Goal: Navigation & Orientation: Find specific page/section

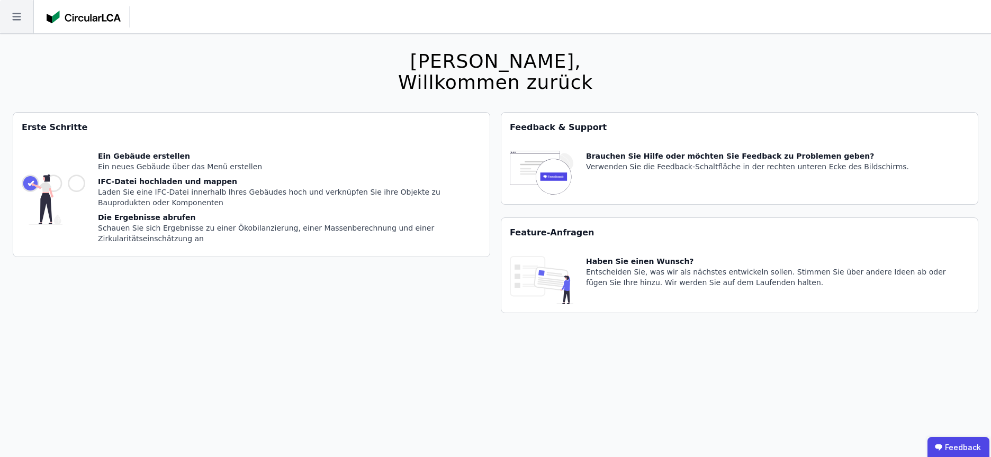
click at [19, 13] on icon at bounding box center [16, 16] width 8 height 7
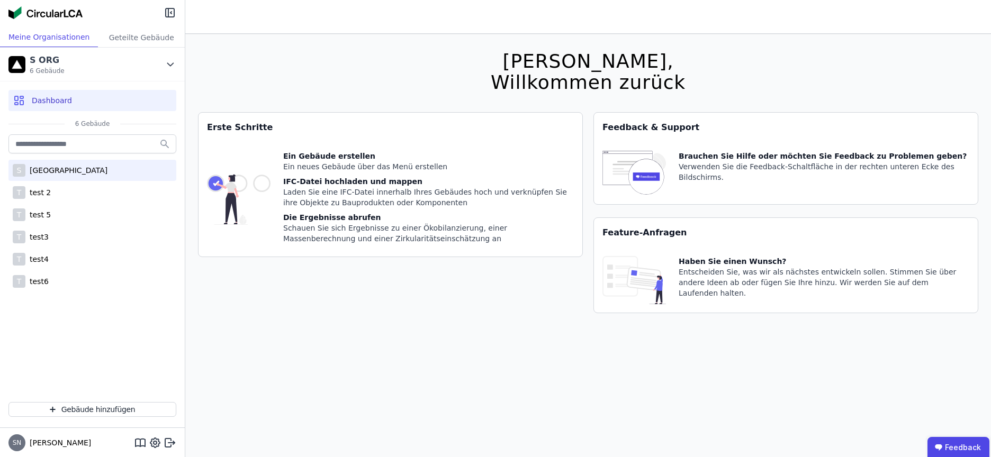
click at [57, 173] on div "[GEOGRAPHIC_DATA]" at bounding box center [66, 170] width 82 height 11
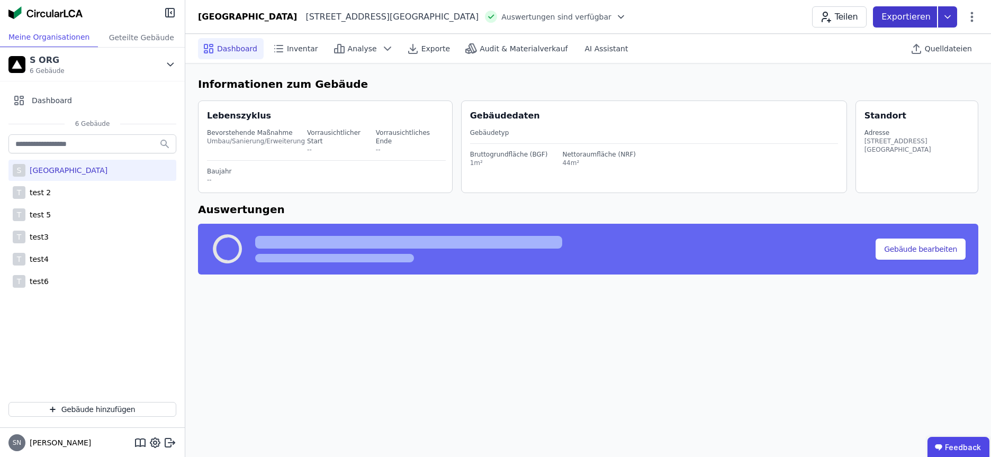
select select "*"
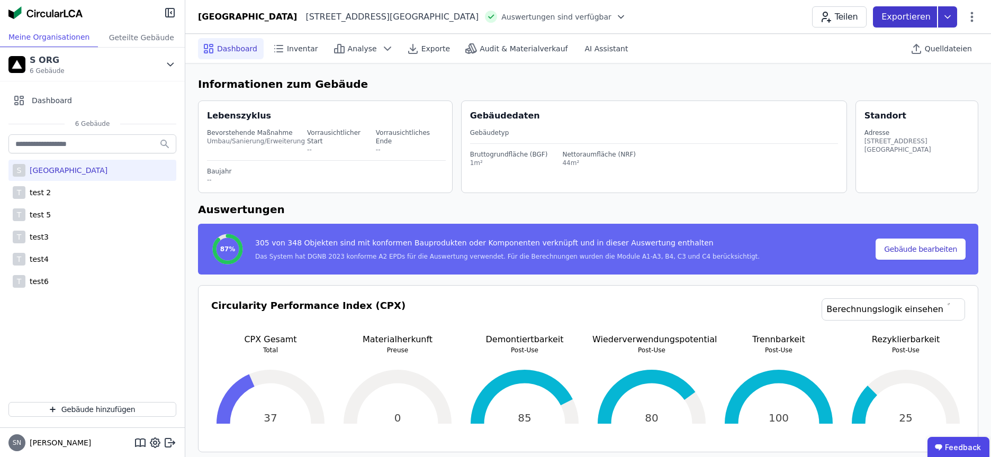
click at [923, 16] on p "Exportieren" at bounding box center [907, 17] width 51 height 13
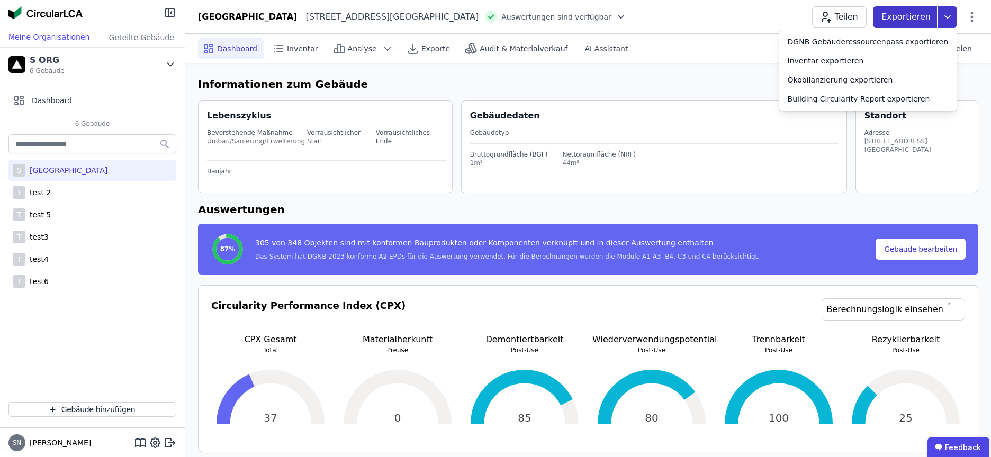
click at [923, 16] on p "Exportieren" at bounding box center [907, 17] width 51 height 13
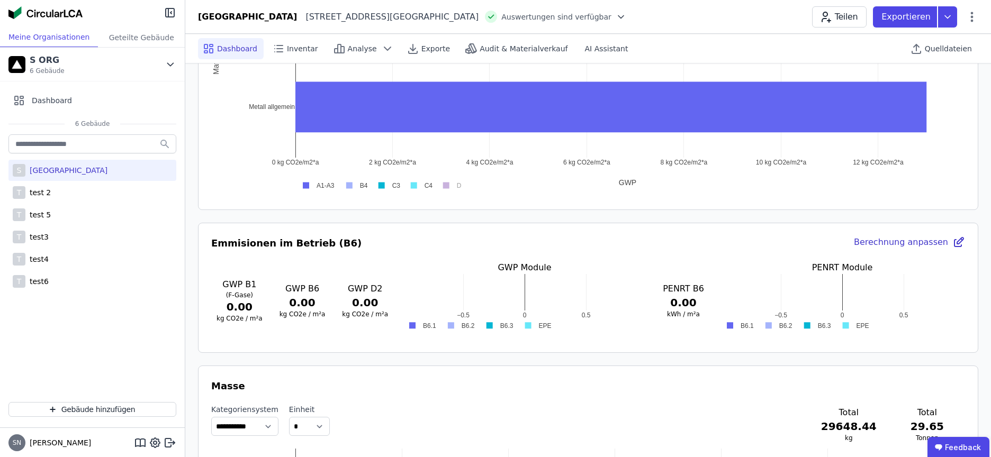
scroll to position [678, 0]
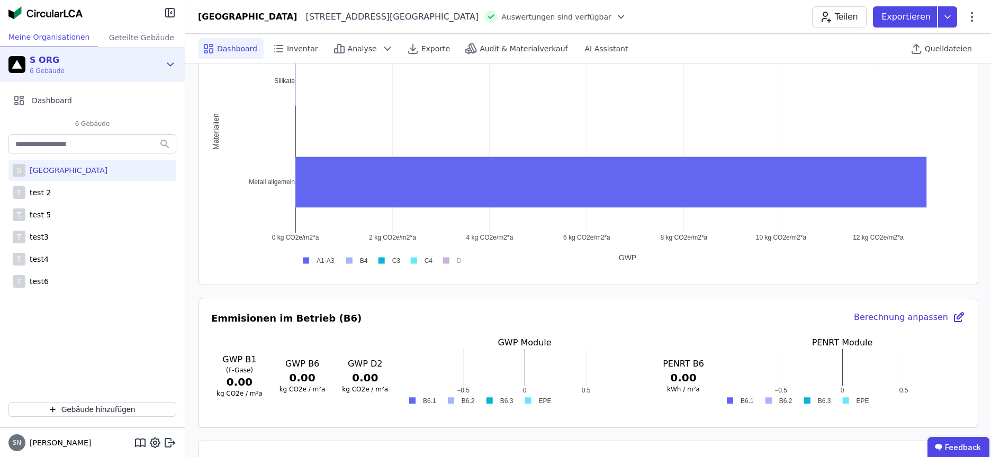
click at [155, 63] on div "S ORG 6 Gebäude" at bounding box center [84, 64] width 152 height 21
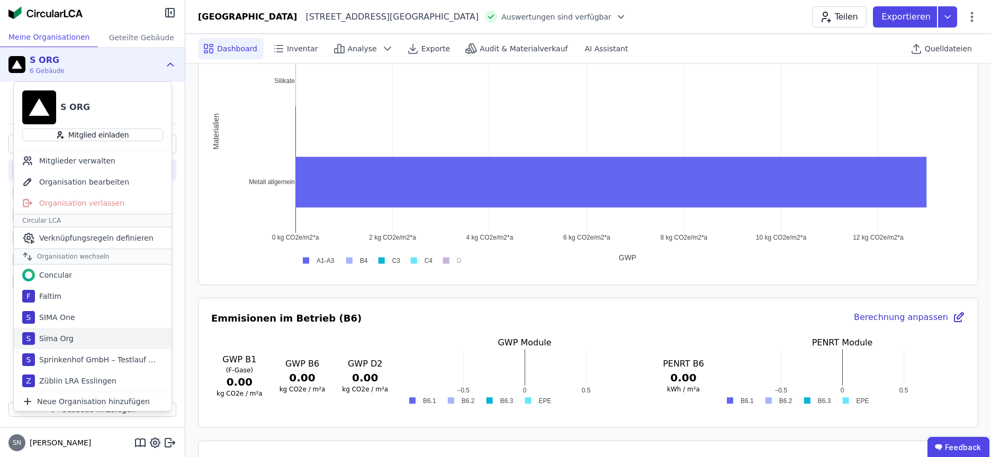
scroll to position [794, 0]
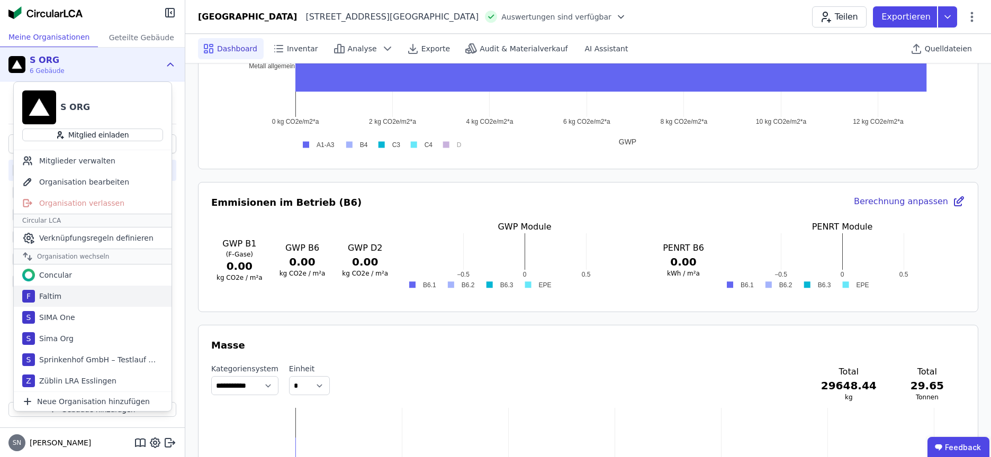
click at [60, 297] on div "F Faltim" at bounding box center [93, 296] width 158 height 21
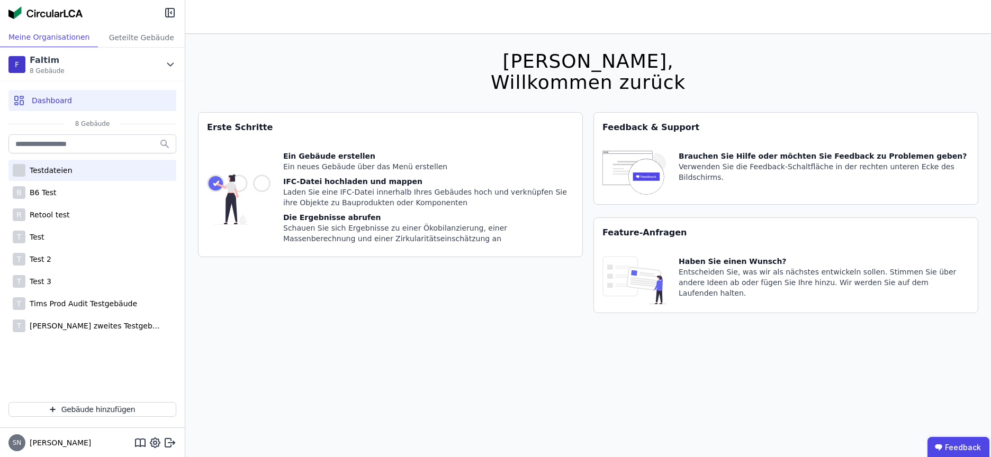
click at [68, 161] on div "Testdateien" at bounding box center [92, 170] width 168 height 21
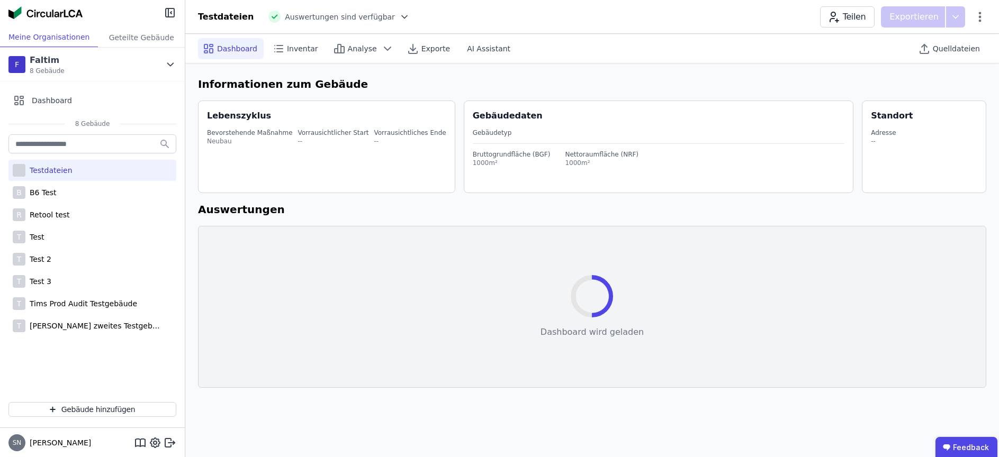
select select "*"
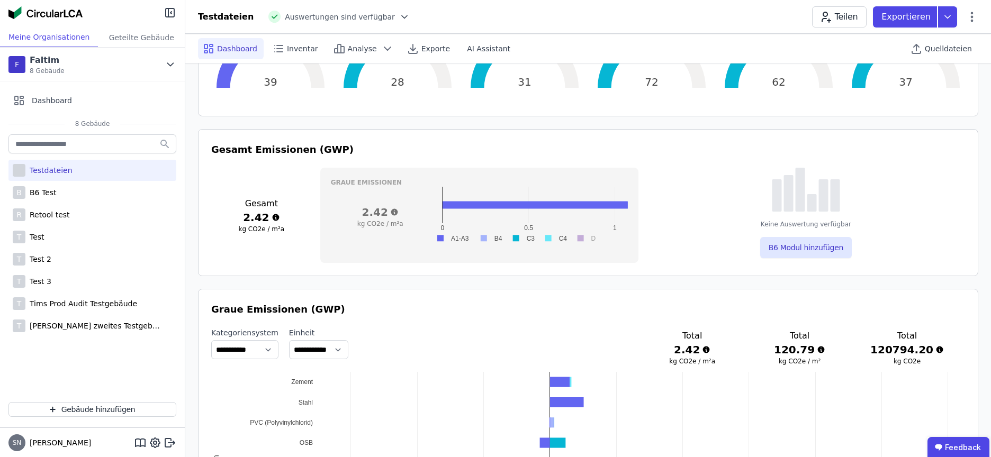
scroll to position [385, 0]
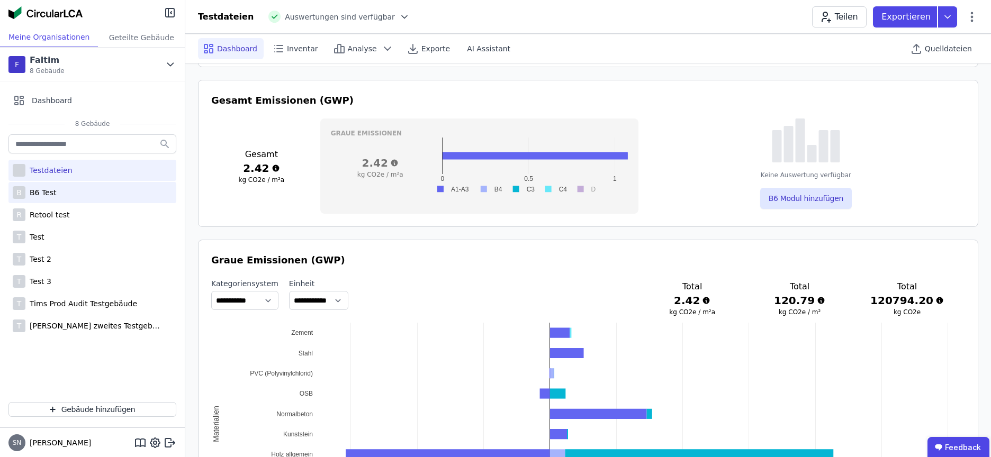
click at [76, 201] on div "B B6 Test" at bounding box center [92, 192] width 168 height 21
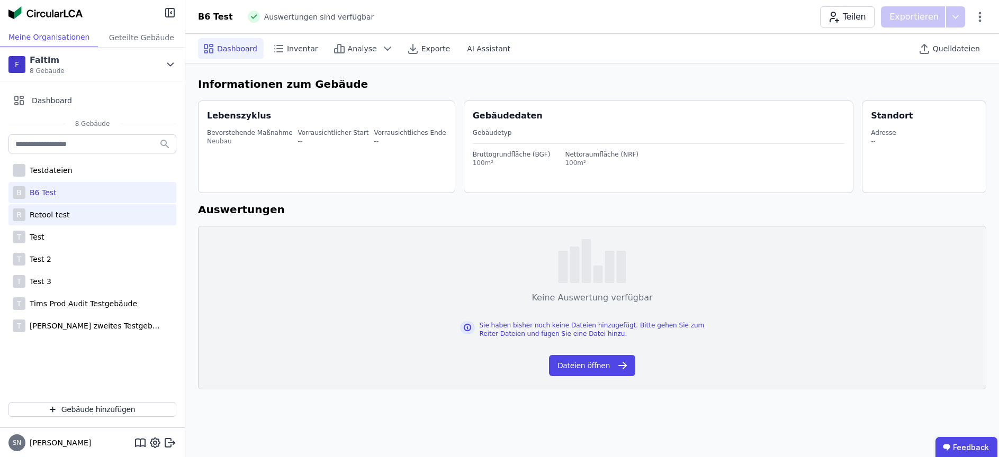
click at [31, 214] on div "Retool test" at bounding box center [47, 215] width 44 height 11
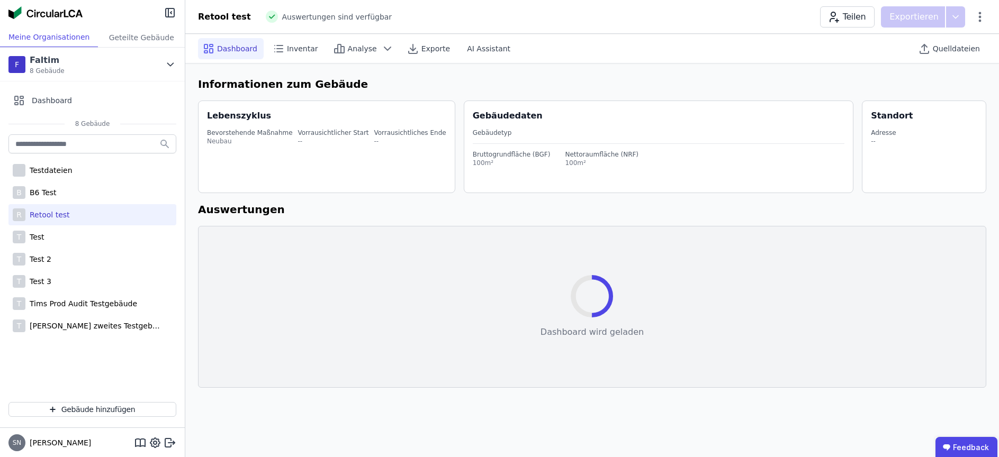
select select "*"
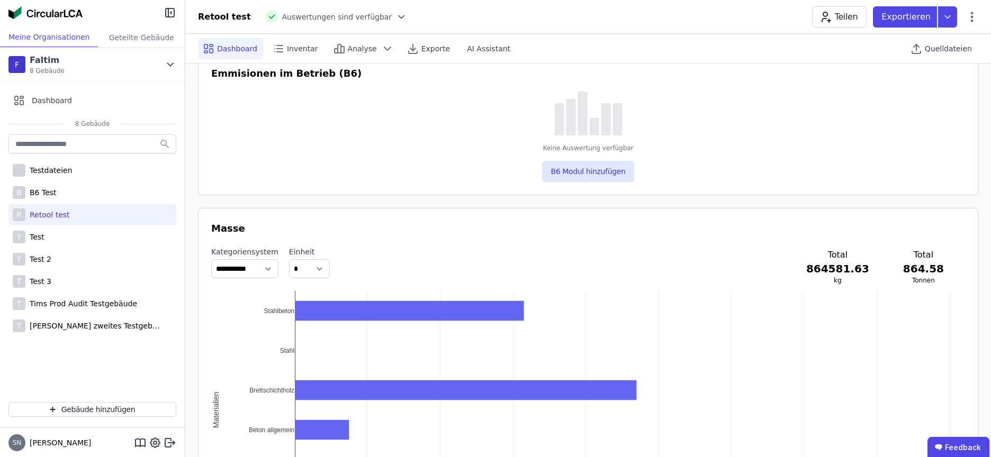
scroll to position [975, 0]
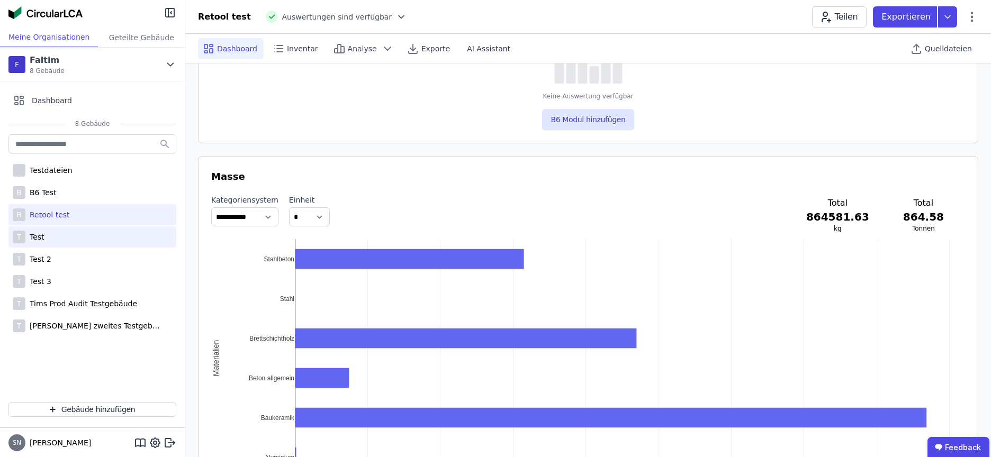
click at [55, 234] on div "T Test" at bounding box center [92, 237] width 168 height 21
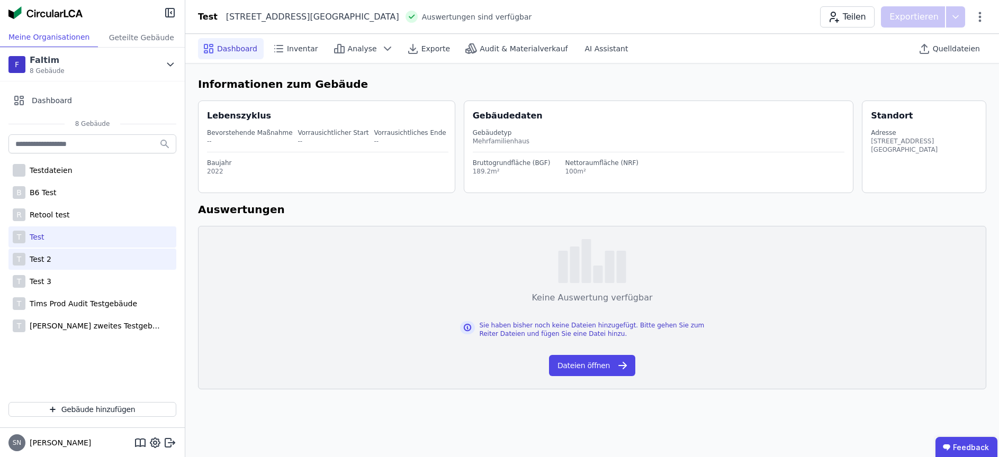
click at [54, 259] on div "T Test 2" at bounding box center [92, 259] width 168 height 21
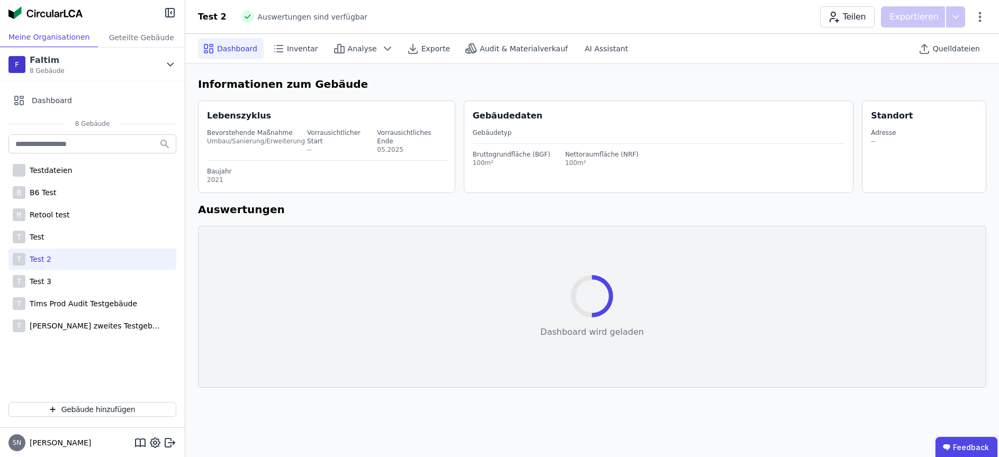
select select "*"
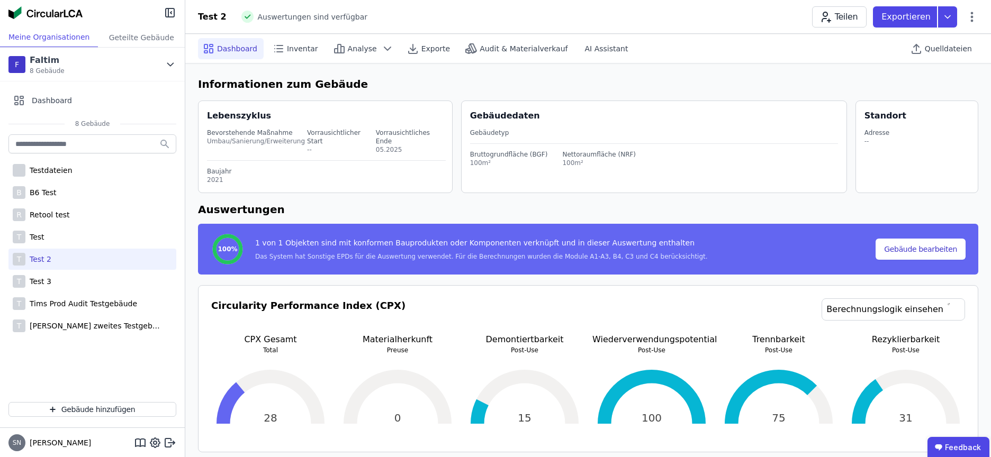
click at [53, 268] on div "T Test 2" at bounding box center [92, 259] width 168 height 21
select select "*"
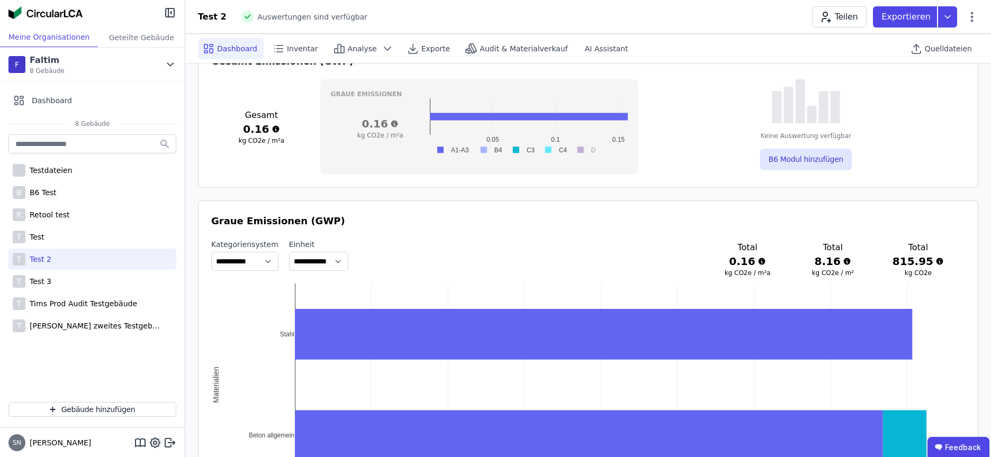
scroll to position [420, 0]
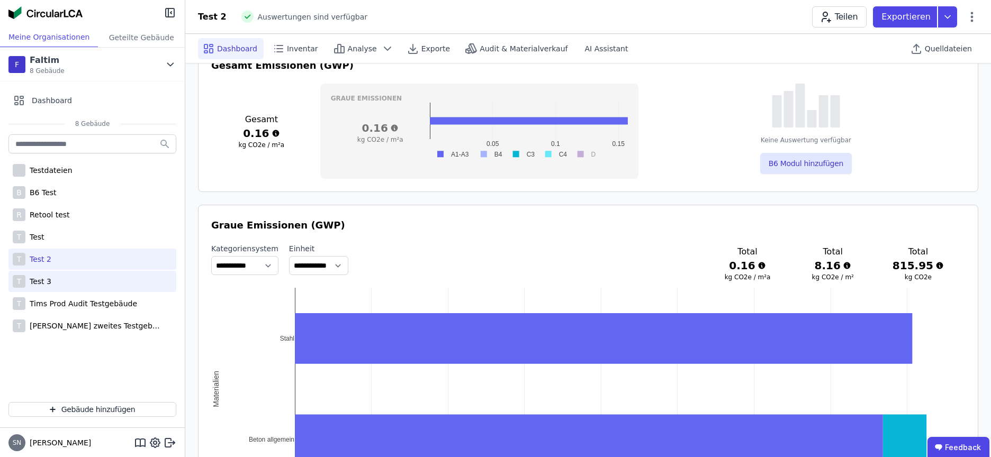
click at [48, 281] on div "Test 3" at bounding box center [38, 281] width 26 height 11
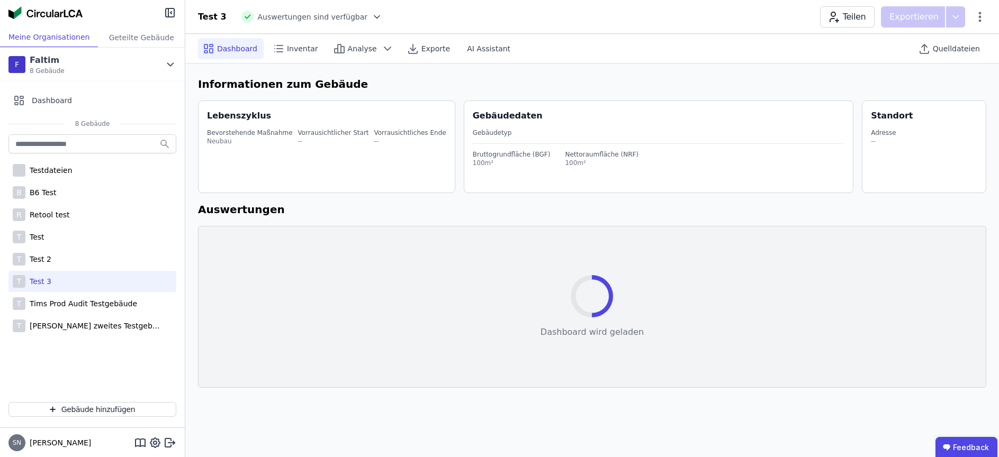
select select "*"
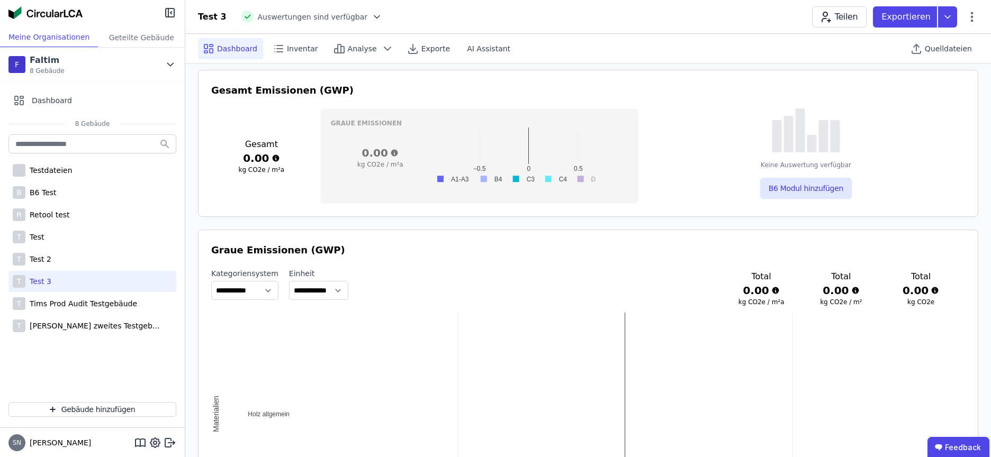
scroll to position [585, 0]
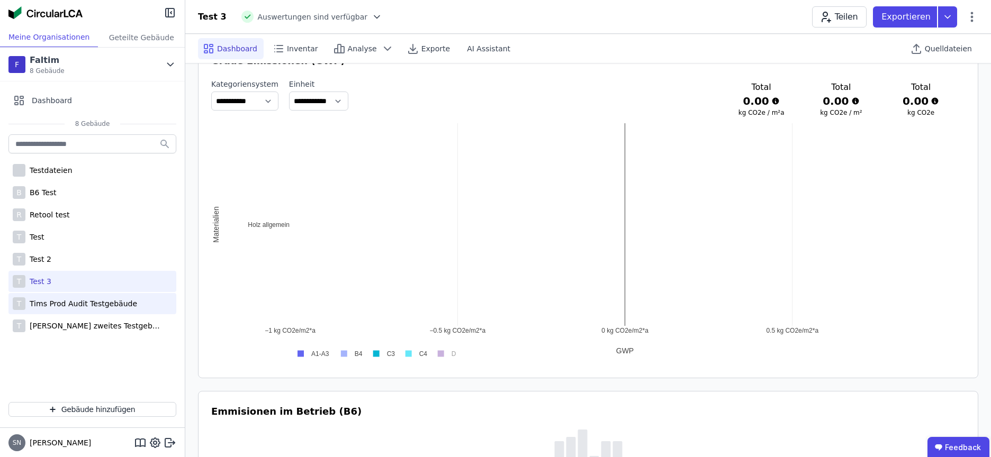
click at [48, 306] on div "Tims Prod Audit Testgebäude" at bounding box center [81, 304] width 112 height 11
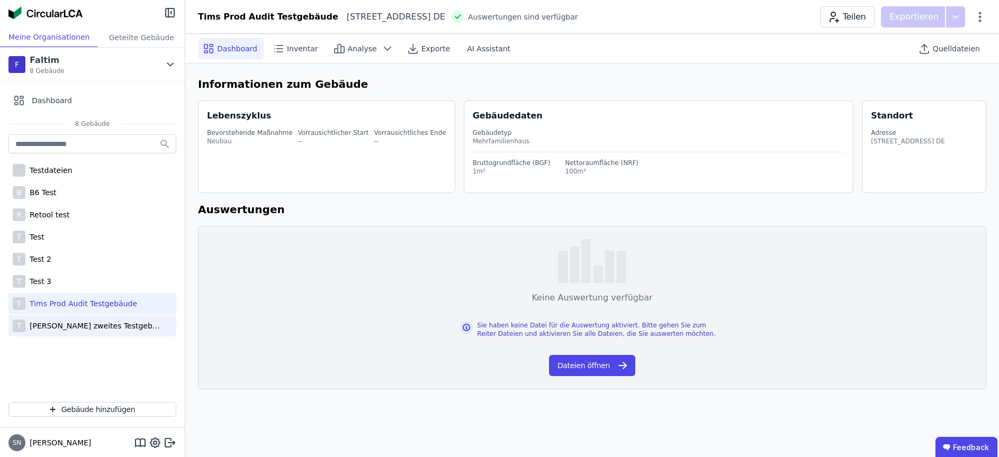
click at [77, 325] on div "[PERSON_NAME] zweites Testgebäude" at bounding box center [94, 326] width 138 height 11
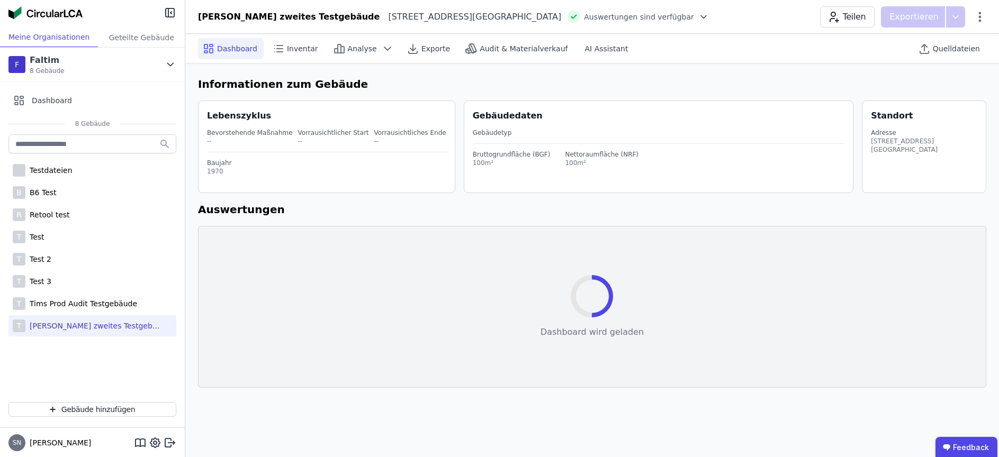
select select "*"
